Goal: Obtain resource: Obtain resource

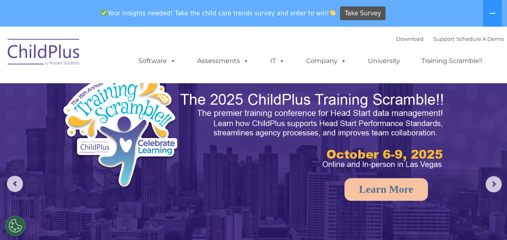
select select "MEDIUM"
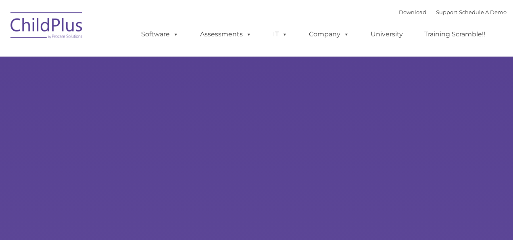
type input ""
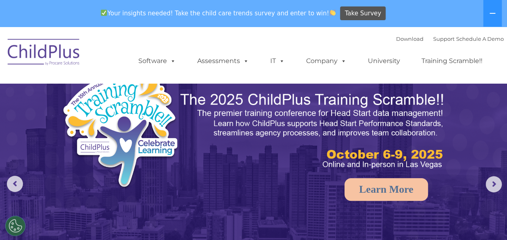
select select "MEDIUM"
click at [401, 40] on link "Download" at bounding box center [409, 38] width 27 height 6
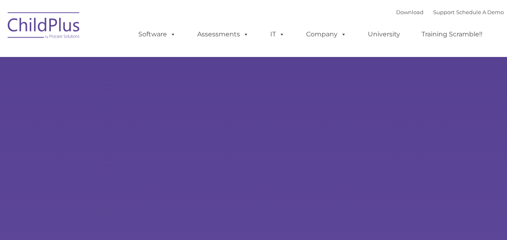
type input ""
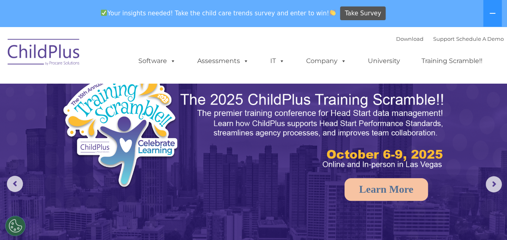
select select "MEDIUM"
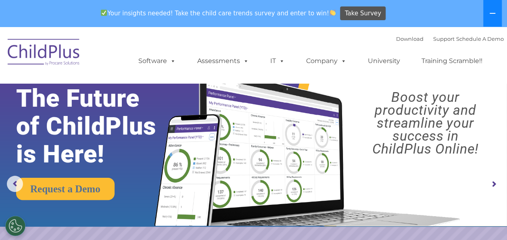
click at [492, 14] on icon at bounding box center [493, 13] width 6 height 1
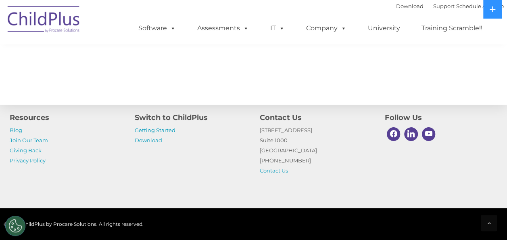
scroll to position [960, 0]
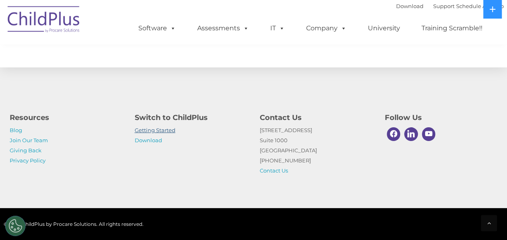
click at [157, 130] on link "Getting Started" at bounding box center [155, 130] width 41 height 6
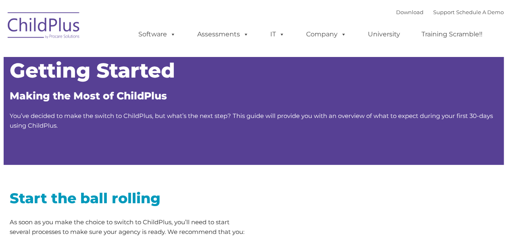
type input ""
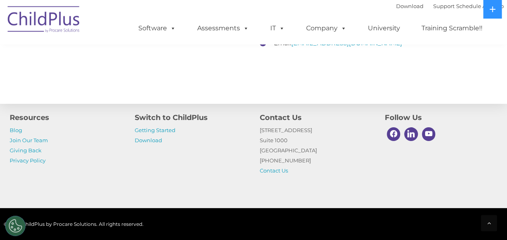
scroll to position [1315, 0]
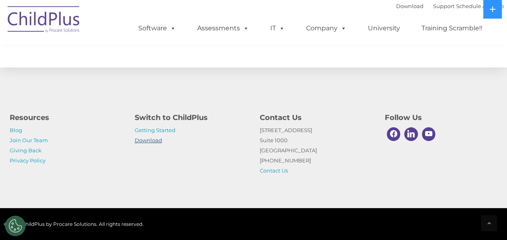
click at [149, 141] on link "Download" at bounding box center [148, 140] width 27 height 6
